Goal: Information Seeking & Learning: Learn about a topic

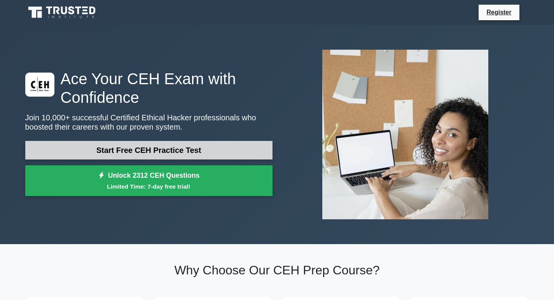
click at [196, 152] on link "Start Free CEH Practice Test" at bounding box center [148, 150] width 247 height 19
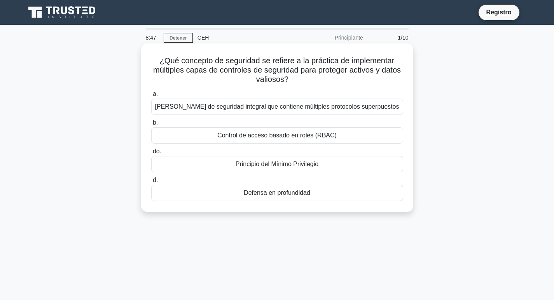
click at [237, 161] on font "Principio del Mínimo Privilegio" at bounding box center [276, 164] width 83 height 7
click at [151, 154] on input "do. Principio del Mínimo Privilegio" at bounding box center [151, 151] width 0 height 5
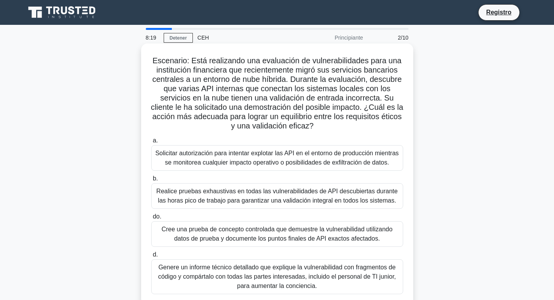
click at [194, 242] on font "Cree una prueba de concepto controlada que demuestre la vulnerabilidad utilizan…" at bounding box center [276, 234] width 231 height 16
click at [151, 220] on input "do. Cree una prueba de concepto controlada que demuestre la vulnerabilidad util…" at bounding box center [151, 216] width 0 height 5
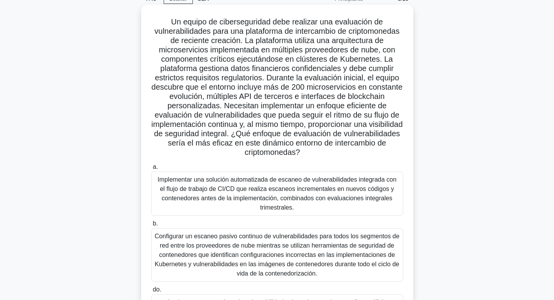
scroll to position [117, 0]
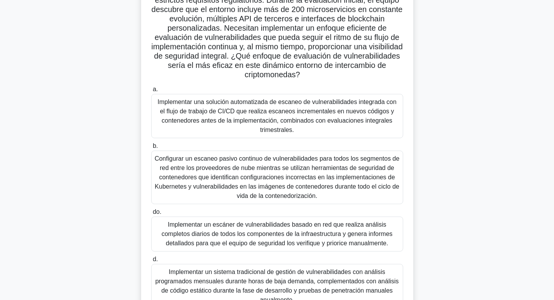
click at [328, 194] on font "Configurar un escaneo pasivo continuo de vulnerabilidades para todos los segmen…" at bounding box center [277, 177] width 245 height 47
click at [151, 149] on input "b. Configurar un escaneo pasivo continuo de vulnerabilidades para todos los seg…" at bounding box center [151, 146] width 0 height 5
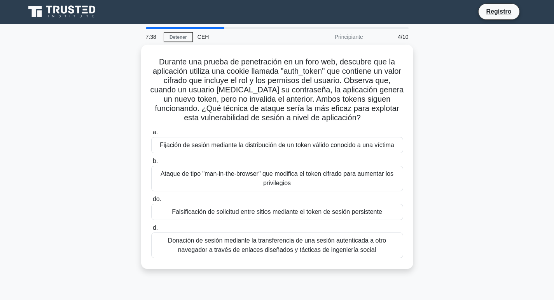
scroll to position [0, 0]
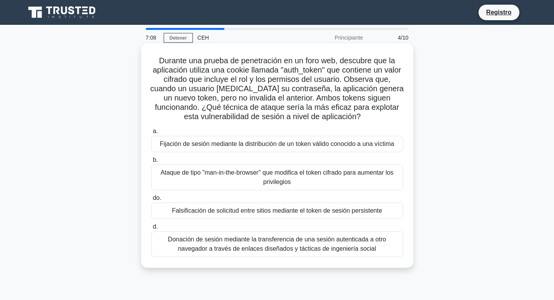
click at [307, 209] on font "Falsificación de solicitud entre sitios mediante el token de sesión persistente" at bounding box center [277, 211] width 210 height 7
click at [151, 201] on input "do. Falsificación de solicitud entre sitios mediante el token de sesión persist…" at bounding box center [151, 198] width 0 height 5
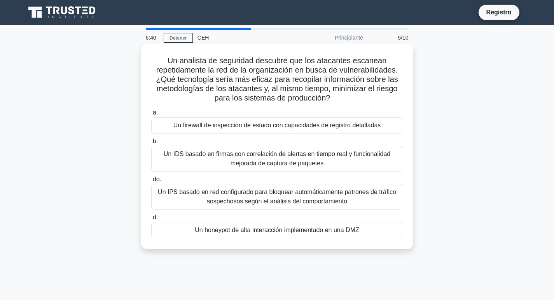
click at [199, 232] on font "Un honeypot de alta interacción implementado en una DMZ" at bounding box center [277, 230] width 164 height 7
click at [151, 220] on input "d. Un honeypot de alta interacción implementado en una DMZ" at bounding box center [151, 217] width 0 height 5
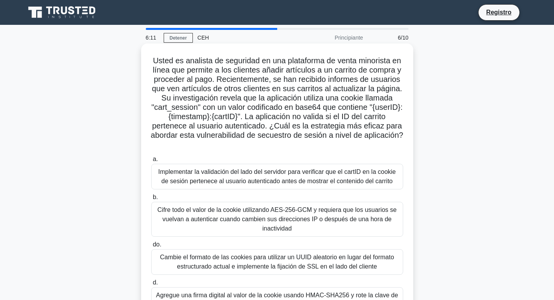
click at [251, 188] on div "Implementar la validación del lado del servidor para verificar que el cartID en…" at bounding box center [277, 177] width 252 height 26
click at [244, 176] on font "Implementar la validación del lado del servidor para verificar que el cartID en…" at bounding box center [276, 177] width 237 height 16
click at [151, 162] on input "a. Implementar la validación del lado del servidor para verificar que el cartID…" at bounding box center [151, 159] width 0 height 5
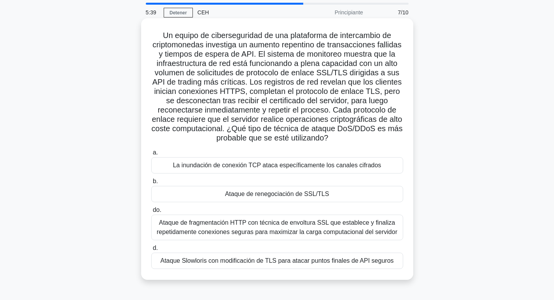
scroll to position [39, 0]
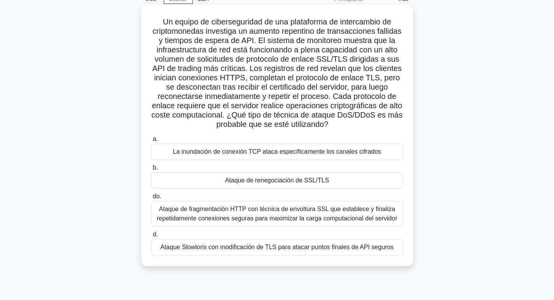
click at [278, 184] on font "Ataque de renegociación de SSL/TLS" at bounding box center [277, 180] width 104 height 7
click at [151, 171] on input "b. Ataque de renegociación de SSL/TLS" at bounding box center [151, 168] width 0 height 5
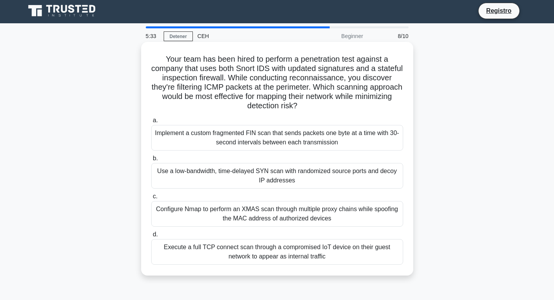
scroll to position [0, 0]
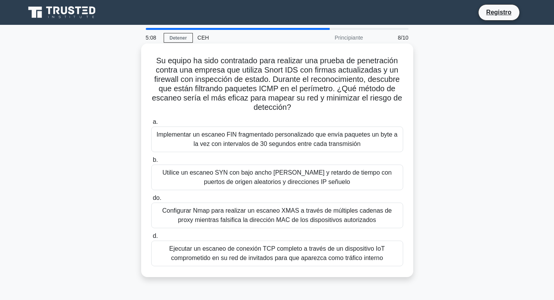
click at [347, 177] on font "Utilice un escaneo SYN con bajo ancho de banda y retardo de tiempo con puertos …" at bounding box center [276, 177] width 229 height 16
click at [151, 163] on input "b. Utilice un escaneo SYN con bajo ancho de banda y retardo de tiempo con puert…" at bounding box center [151, 160] width 0 height 5
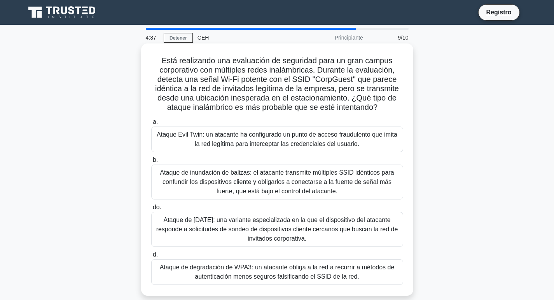
click at [344, 147] on font "Ataque Evil Twin: un atacante ha configurado un punto de acceso fraudulento que…" at bounding box center [277, 139] width 241 height 16
click at [151, 125] on input "a. Ataque Evil Twin: un atacante ha configurado un punto de acceso fraudulento …" at bounding box center [151, 122] width 0 height 5
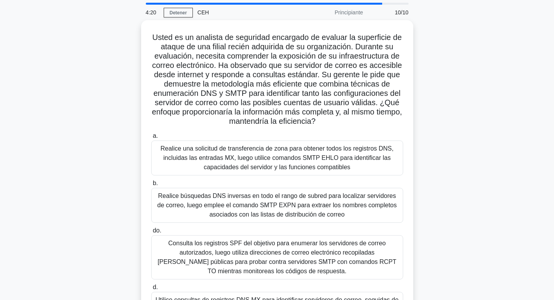
scroll to position [39, 0]
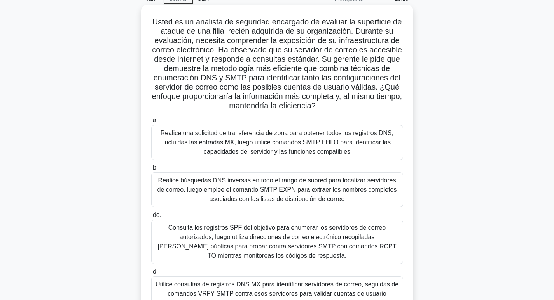
click at [321, 189] on font "Realice búsquedas DNS inversas en todo el rango de subred para localizar servid…" at bounding box center [276, 189] width 239 height 25
click at [151, 171] on input "b. Realice búsquedas DNS inversas en todo el rango de subred para localizar ser…" at bounding box center [151, 168] width 0 height 5
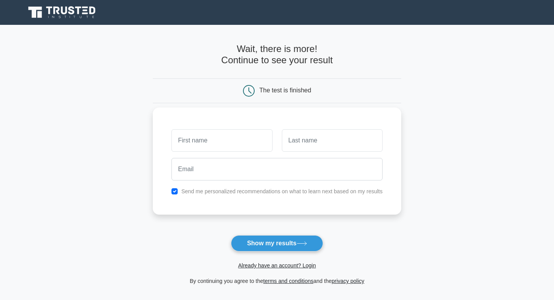
click at [236, 141] on input "text" at bounding box center [221, 140] width 101 height 23
type input "angel"
click at [310, 145] on input "text" at bounding box center [332, 140] width 101 height 23
type input "caido"
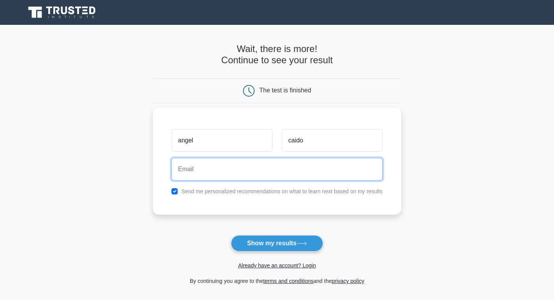
click at [256, 176] on input "email" at bounding box center [276, 169] width 211 height 23
type input "orlandocarrillo625@gmail.com"
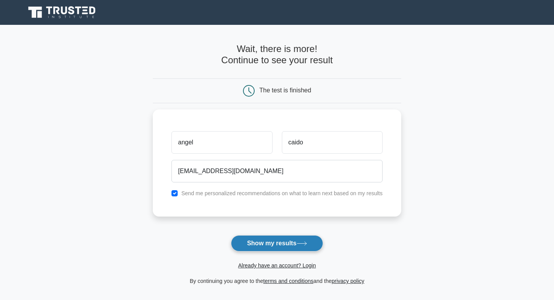
click at [256, 241] on button "Show my results" at bounding box center [277, 243] width 92 height 16
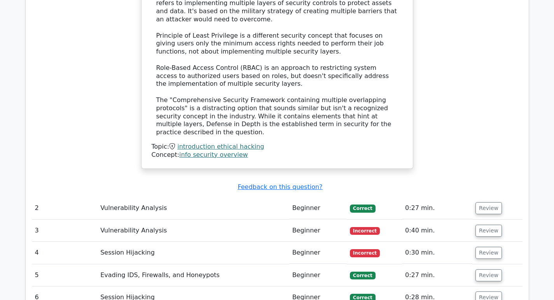
scroll to position [894, 0]
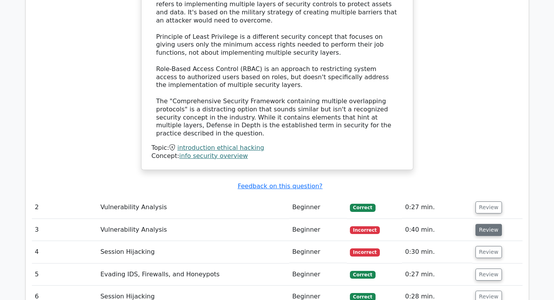
click at [486, 224] on button "Review" at bounding box center [488, 230] width 26 height 12
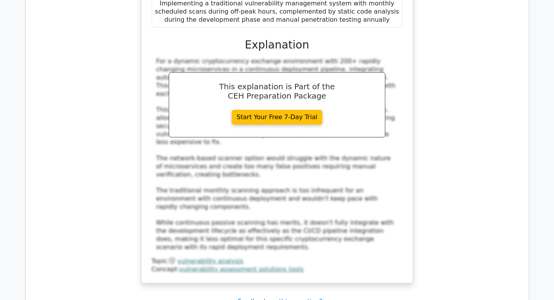
scroll to position [1438, 0]
